Goal: Task Accomplishment & Management: Manage account settings

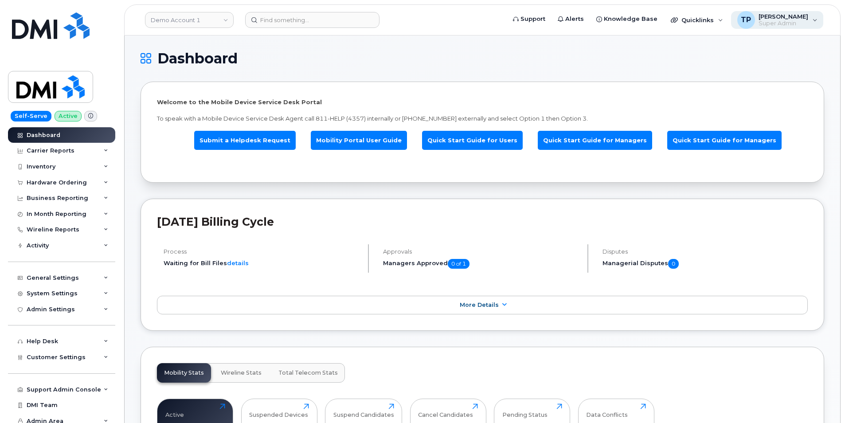
click at [801, 19] on span "[PERSON_NAME]" at bounding box center [783, 16] width 50 height 7
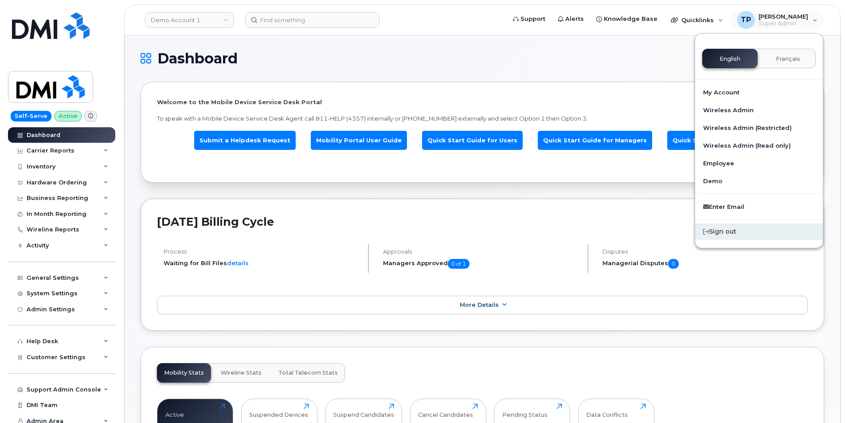
click at [753, 232] on div "Sign out" at bounding box center [759, 231] width 128 height 16
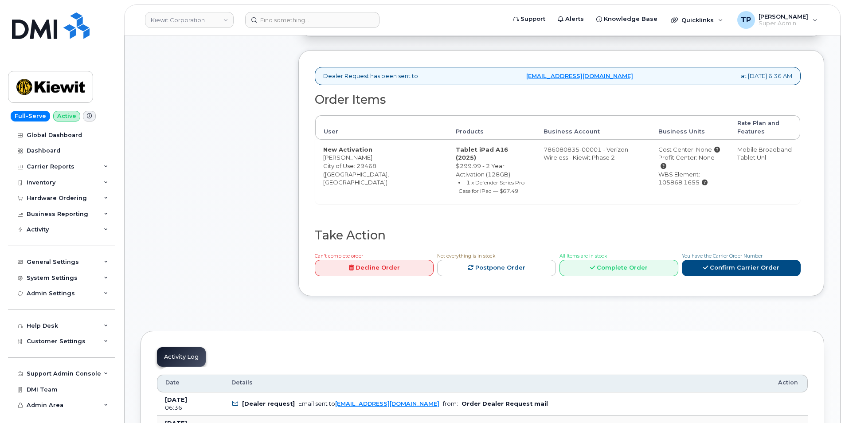
scroll to position [266, 0]
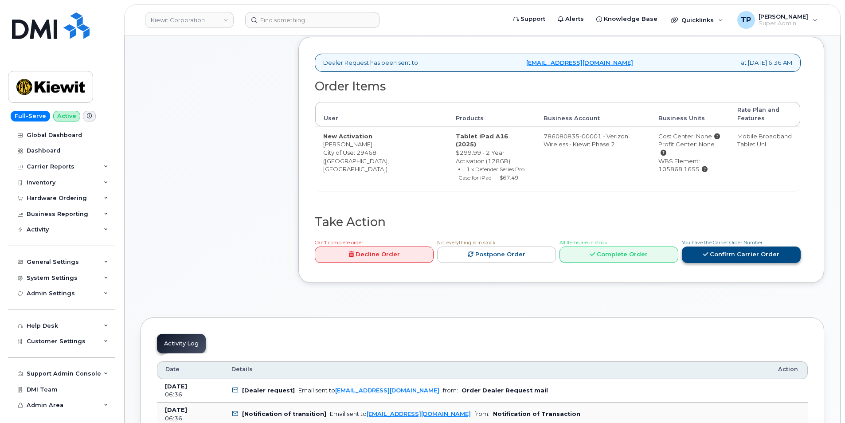
click at [721, 248] on link "Confirm Carrier Order" at bounding box center [741, 254] width 119 height 16
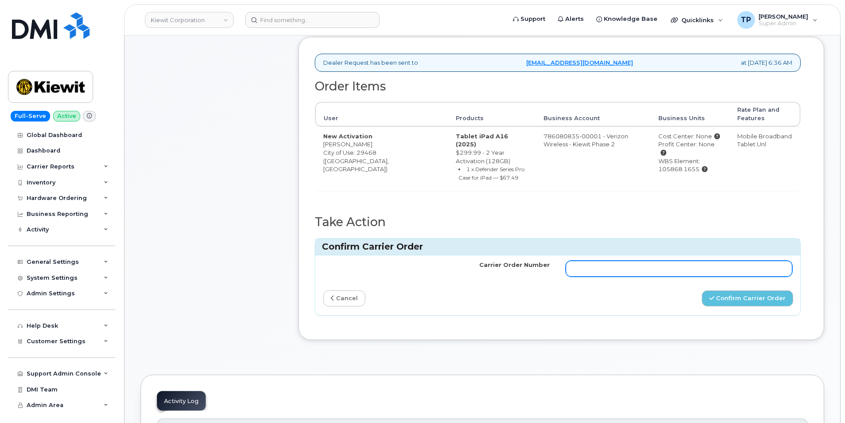
click at [702, 262] on input "Carrier Order Number" at bounding box center [679, 269] width 227 height 16
paste input "MB1000503224505"
type input "MB1000503224505"
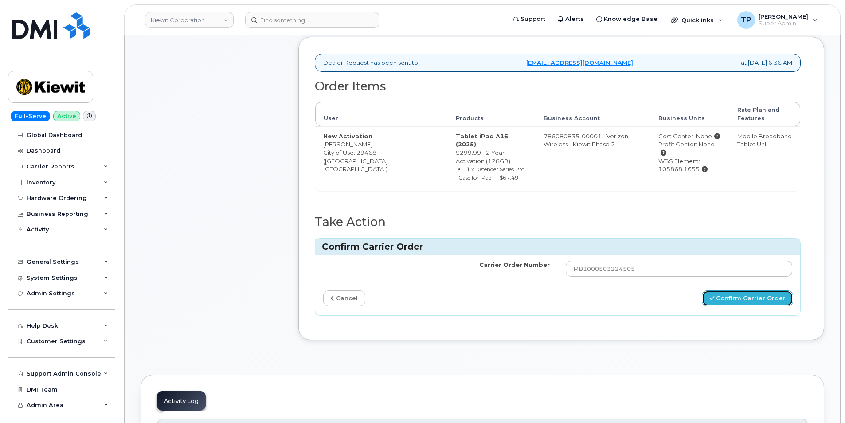
click at [751, 290] on button "Confirm Carrier Order" at bounding box center [747, 298] width 91 height 16
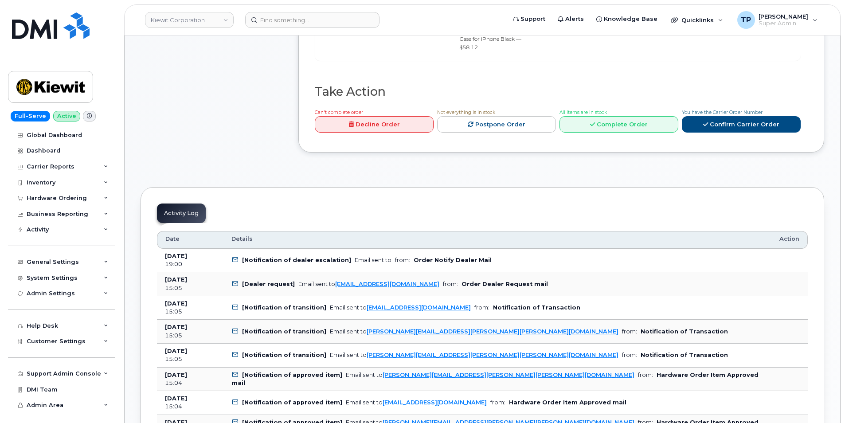
scroll to position [428, 0]
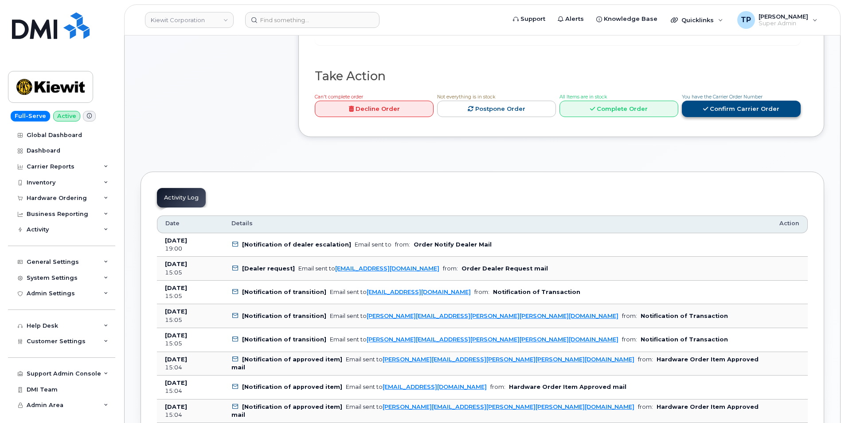
click at [718, 101] on link "Confirm Carrier Order" at bounding box center [741, 109] width 119 height 16
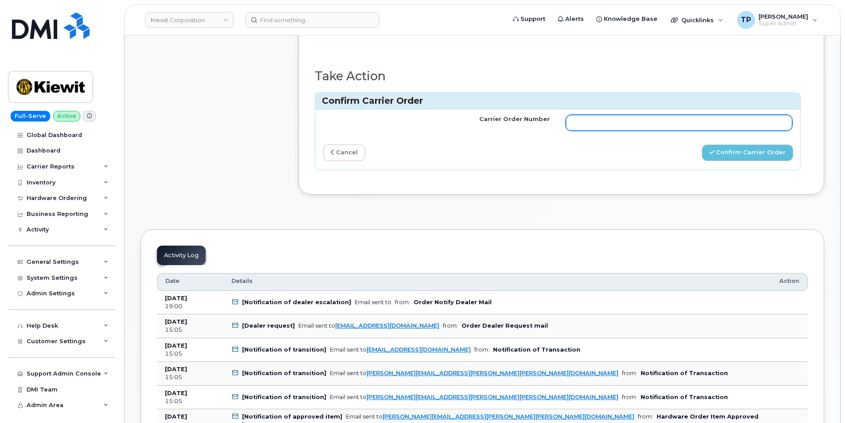
click at [701, 115] on input "Carrier Order Number" at bounding box center [679, 123] width 227 height 16
paste input "MB1000503134410"
type input "MB1000503134410"
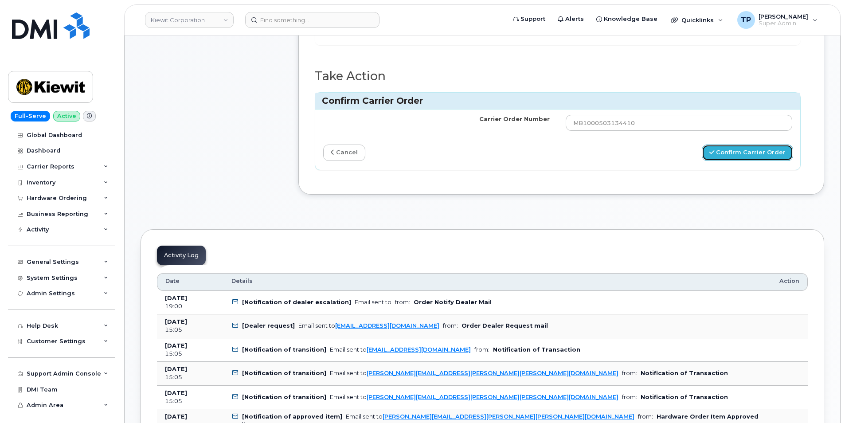
click at [757, 145] on button "Confirm Carrier Order" at bounding box center [747, 153] width 91 height 16
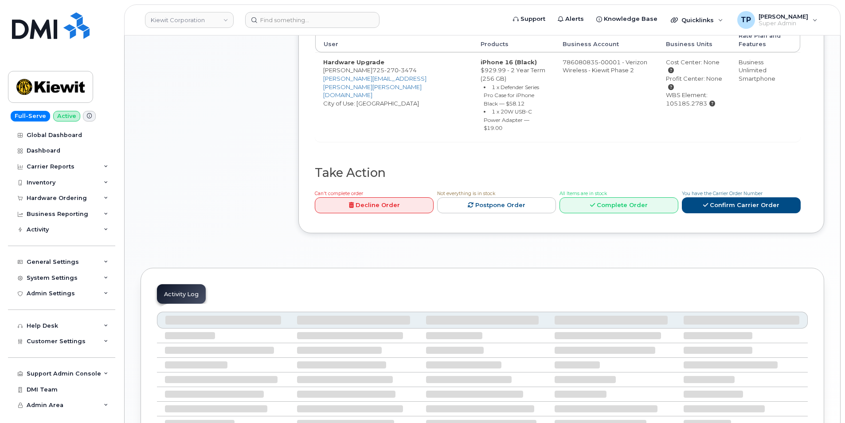
scroll to position [409, 0]
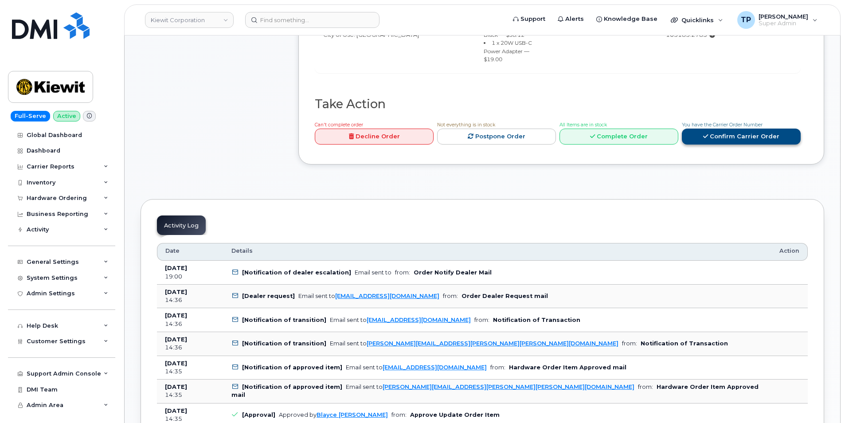
click at [738, 129] on link "Confirm Carrier Order" at bounding box center [741, 137] width 119 height 16
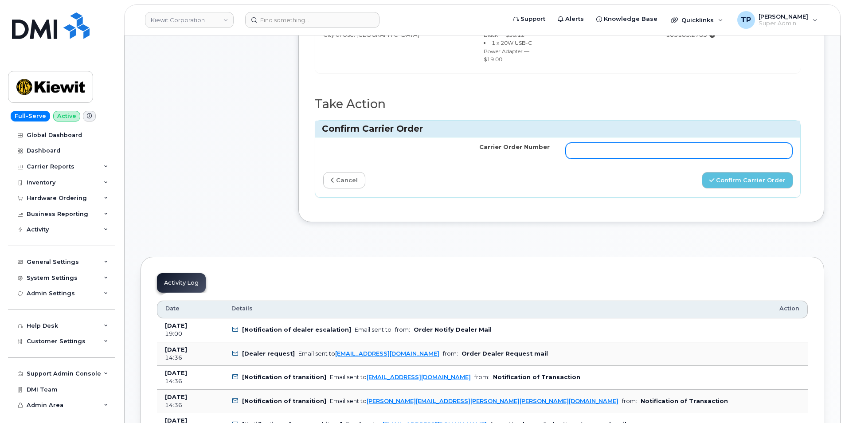
click at [725, 143] on input "Carrier Order Number" at bounding box center [679, 151] width 227 height 16
paste input "MB1000503140956"
type input "MB1000503140956"
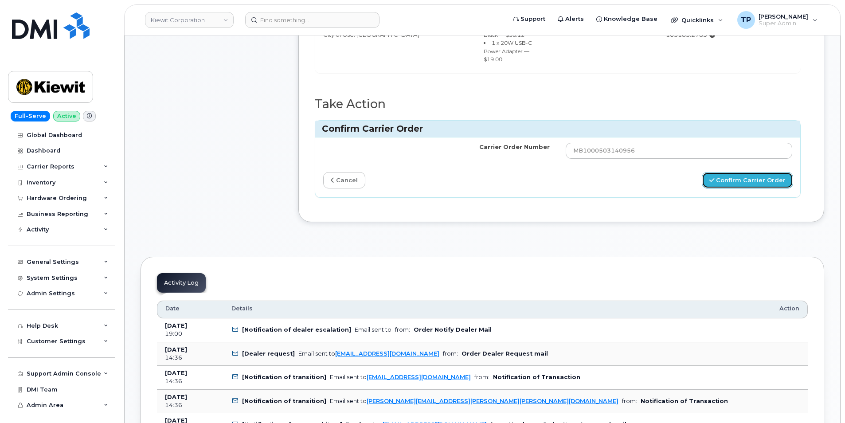
click at [746, 175] on button "Confirm Carrier Order" at bounding box center [747, 180] width 91 height 16
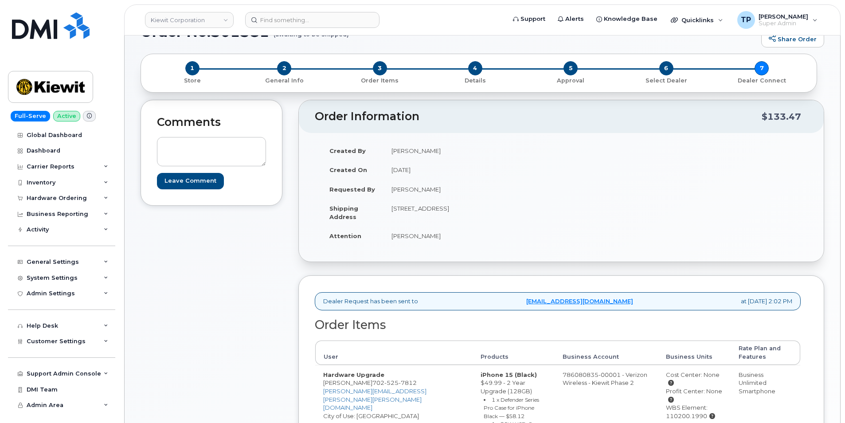
scroll to position [310, 0]
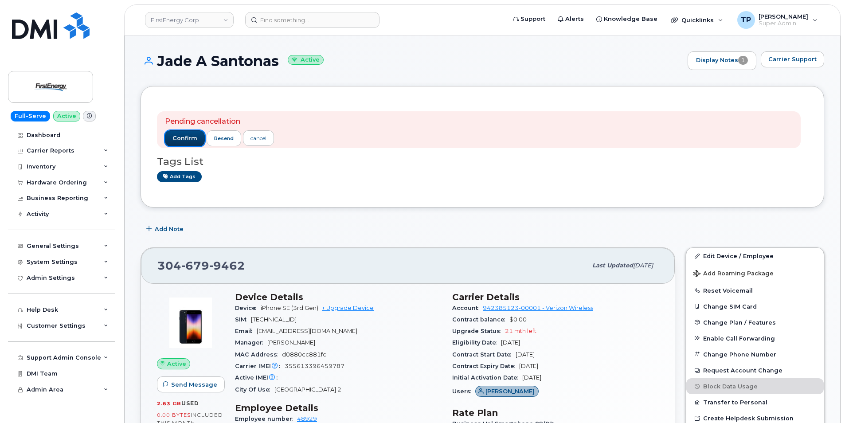
click at [174, 139] on span "confirm" at bounding box center [184, 138] width 25 height 8
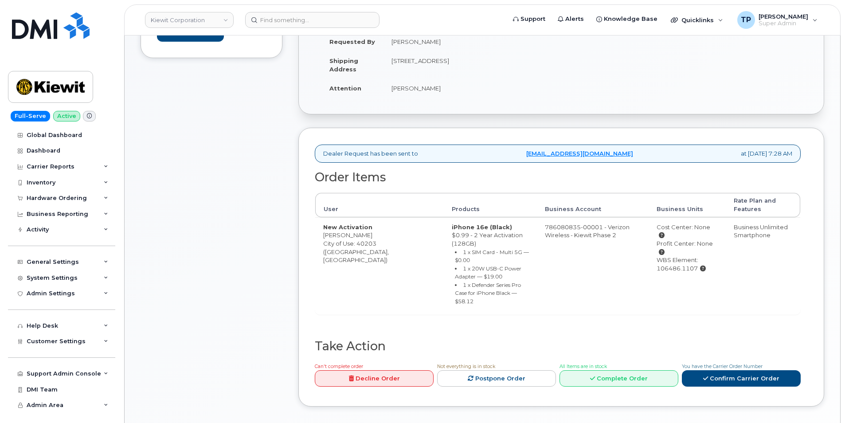
scroll to position [266, 0]
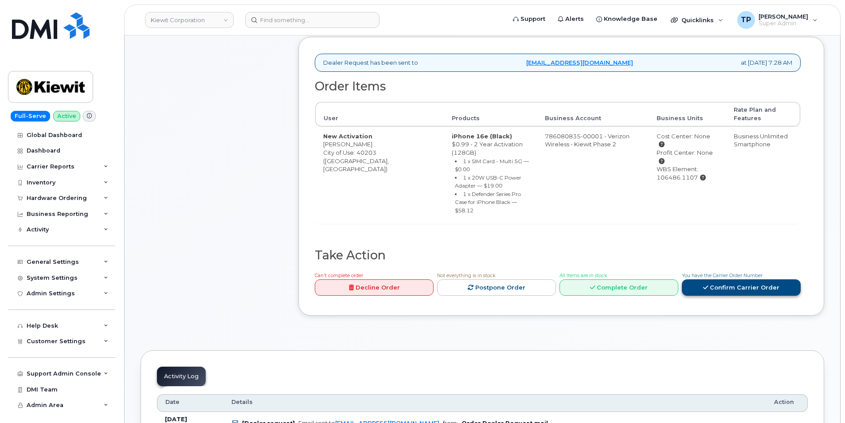
click at [742, 279] on link "Confirm Carrier Order" at bounding box center [741, 287] width 119 height 16
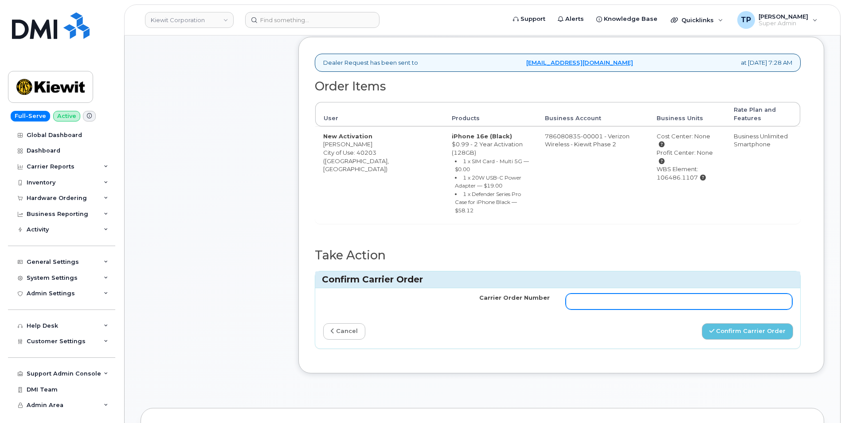
click at [702, 293] on input "Carrier Order Number" at bounding box center [679, 301] width 227 height 16
paste input "MB3000596104890"
type input "MB3000596104890"
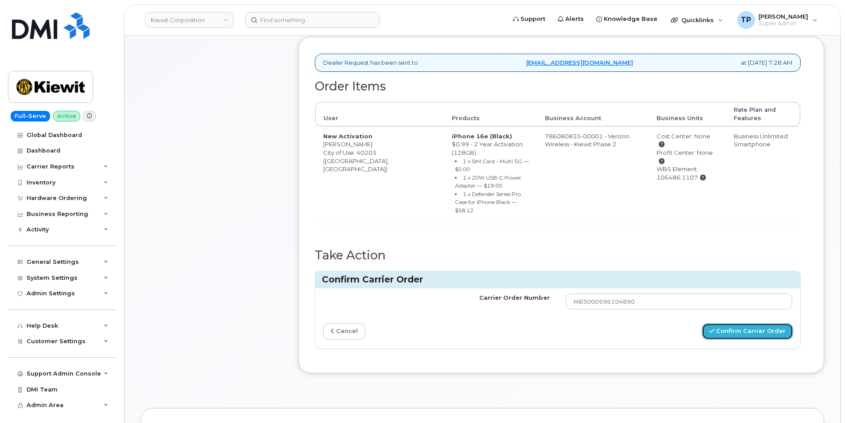
click at [730, 323] on button "Confirm Carrier Order" at bounding box center [747, 331] width 91 height 16
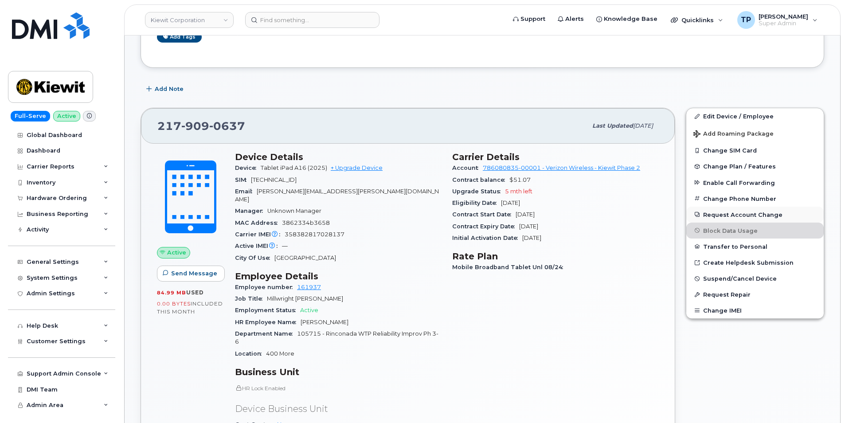
scroll to position [177, 0]
click at [743, 277] on span "Suspend/Cancel Device" at bounding box center [740, 278] width 74 height 7
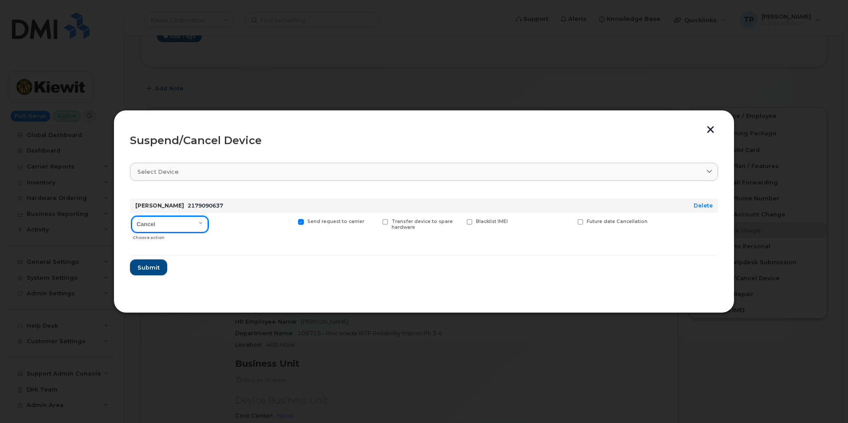
click at [180, 220] on select "Cancel Suspend - Reduced Rate Suspend - Full Rate Suspend - Lost Device/Stolen …" at bounding box center [170, 224] width 76 height 16
click at [202, 225] on select "Cancel Suspend - Reduced Rate Suspend - Full Rate Suspend - Lost Device/Stolen …" at bounding box center [170, 224] width 76 height 16
select select "[object Object]"
click at [132, 216] on select "Cancel Suspend - Reduced Rate Suspend - Full Rate Suspend - Lost Device/Stolen …" at bounding box center [170, 224] width 76 height 16
click at [328, 219] on span "Send request to carrier" at bounding box center [335, 222] width 57 height 6
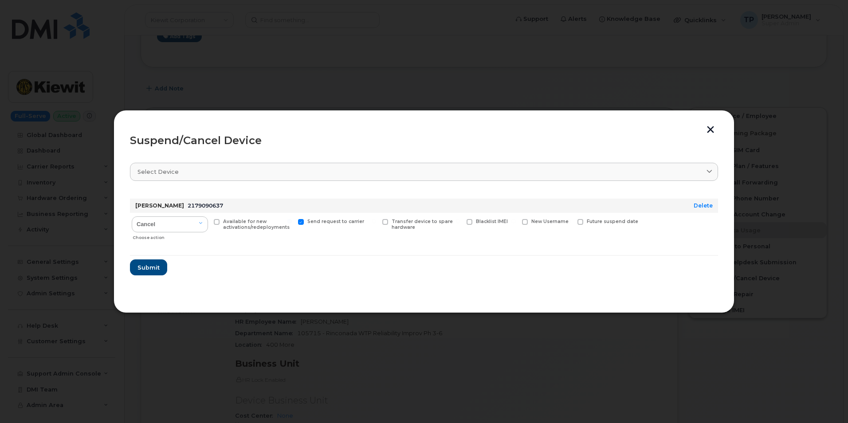
click at [292, 219] on input "Send request to carrier" at bounding box center [289, 221] width 4 height 4
checkbox input "false"
click at [155, 271] on span "Submit" at bounding box center [148, 267] width 22 height 8
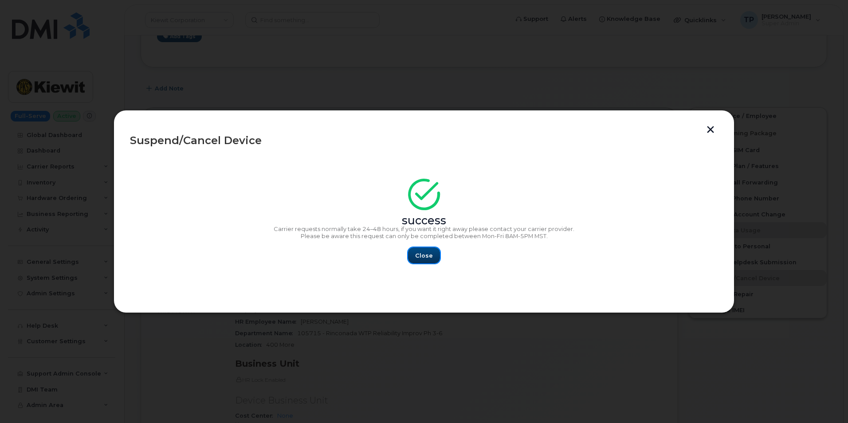
click at [432, 259] on button "Close" at bounding box center [424, 255] width 32 height 16
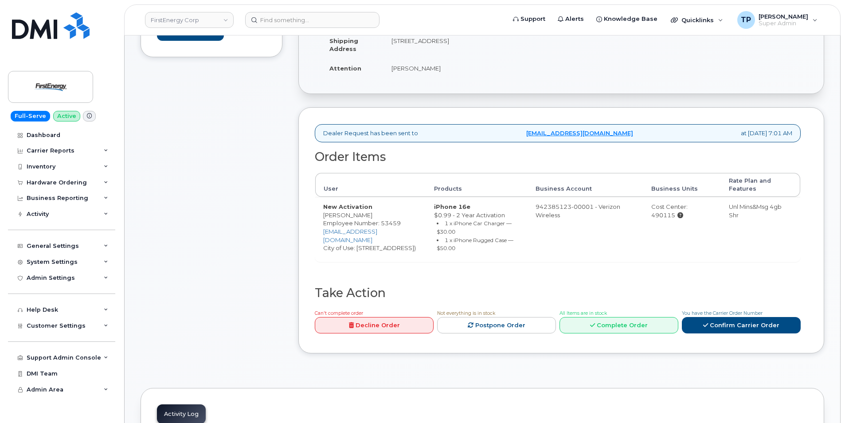
scroll to position [222, 0]
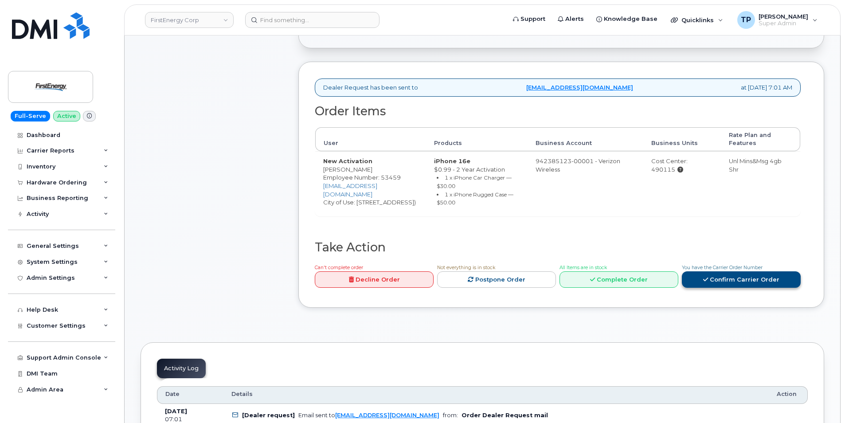
click at [723, 276] on link "Confirm Carrier Order" at bounding box center [741, 279] width 119 height 16
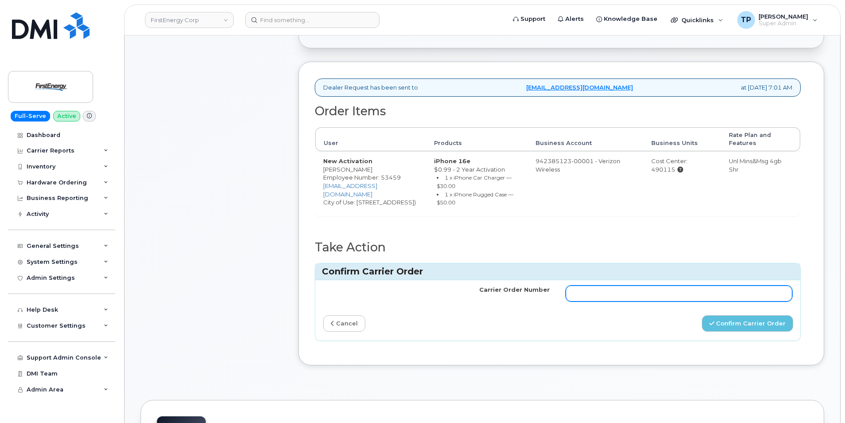
click at [622, 299] on input "Carrier Order Number" at bounding box center [679, 293] width 227 height 16
paste input "MB1000503237660"
type input "MB1000503237660"
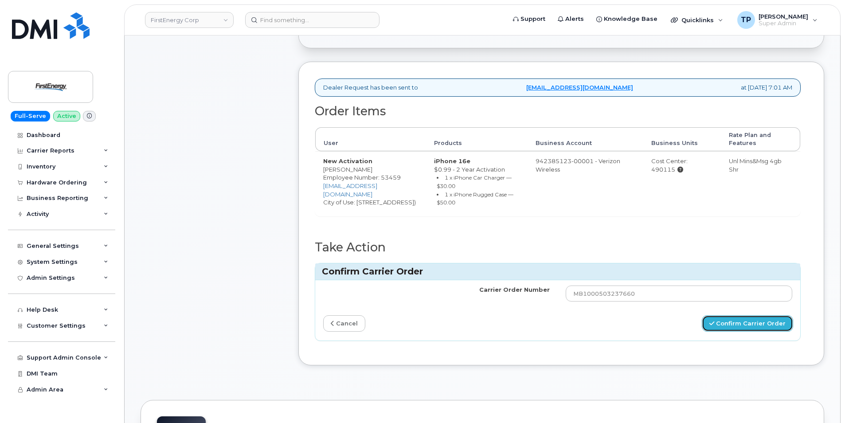
click at [749, 320] on button "Confirm Carrier Order" at bounding box center [747, 323] width 91 height 16
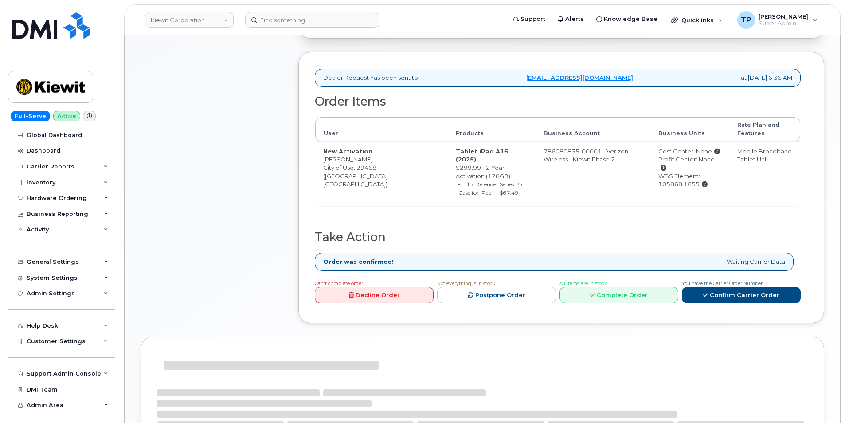
scroll to position [266, 0]
